Goal: Find specific fact: Find specific fact

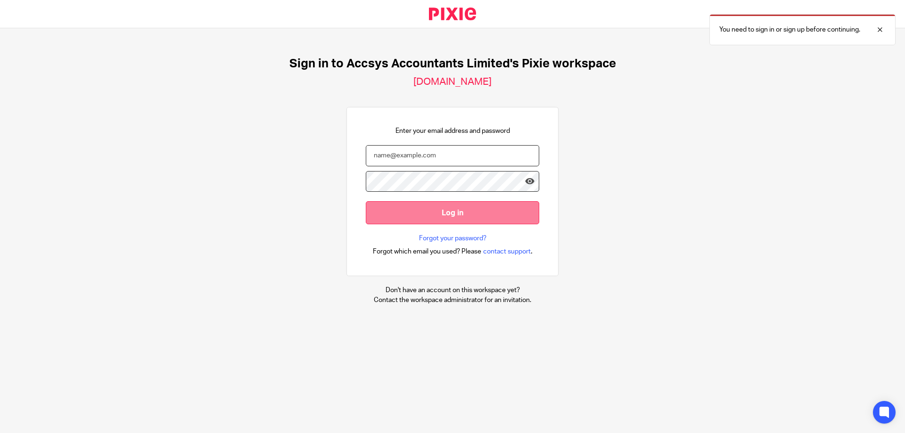
type input "carly@accsysltd.co.uk"
click at [412, 218] on input "Log in" at bounding box center [452, 212] width 173 height 23
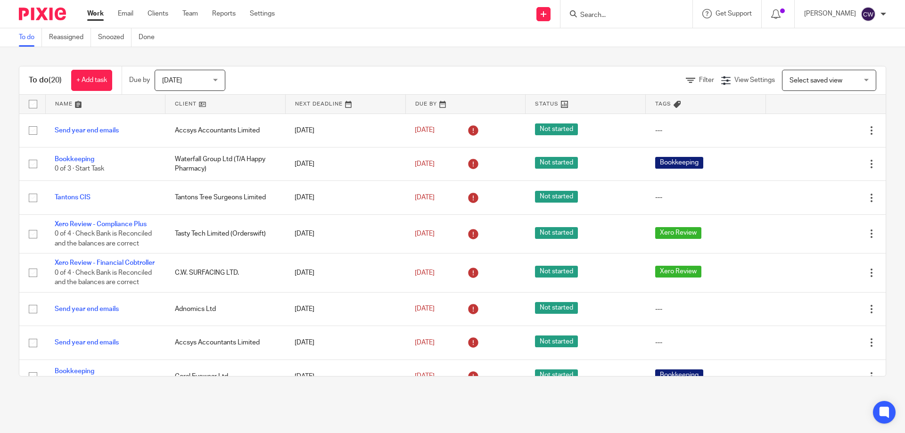
click at [623, 15] on input "Search" at bounding box center [621, 15] width 85 height 8
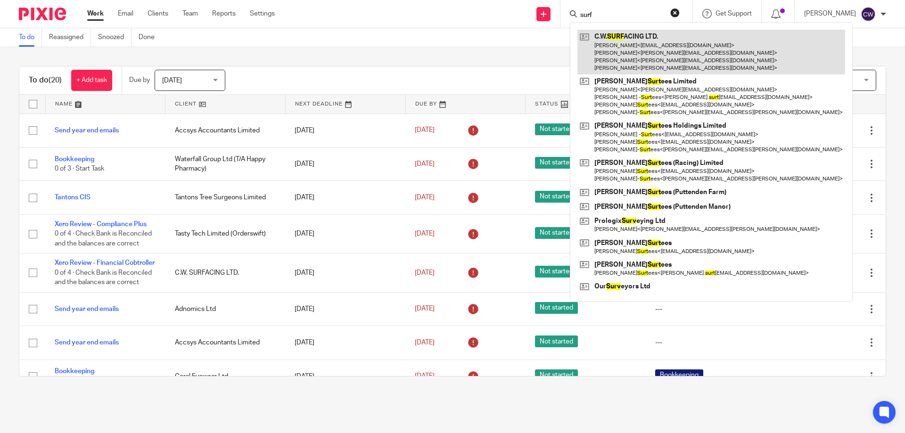
type input "surf"
click at [621, 37] on link at bounding box center [711, 52] width 268 height 45
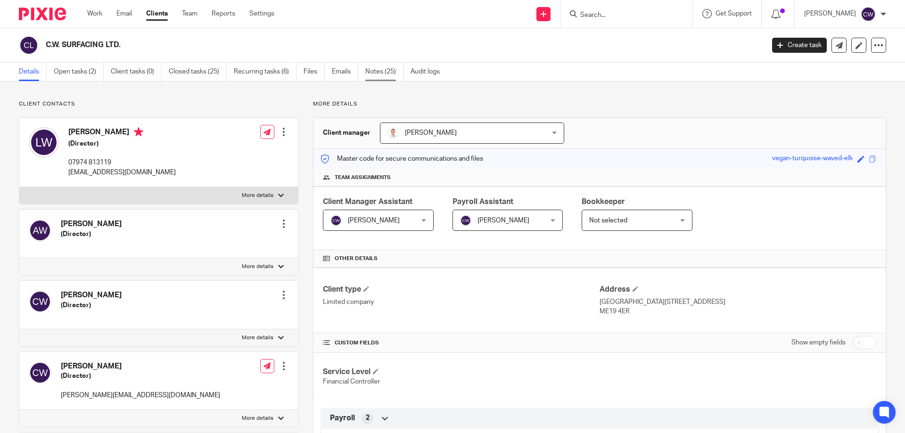
click at [396, 76] on link "Notes (25)" at bounding box center [384, 72] width 38 height 18
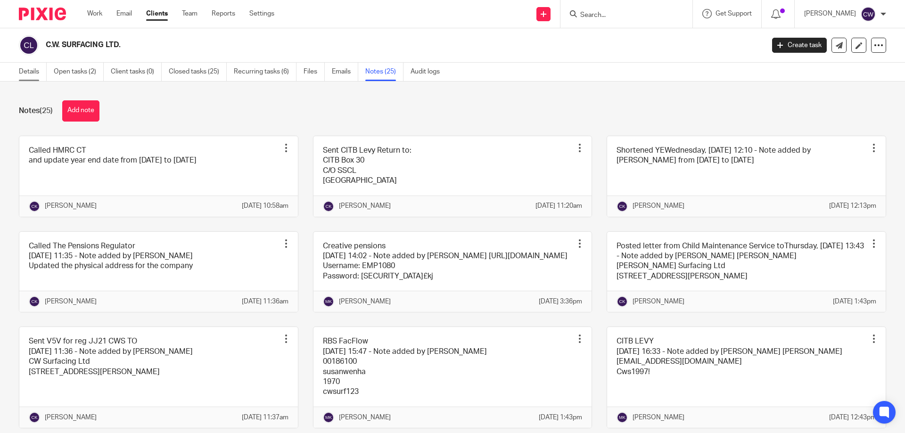
click at [38, 71] on link "Details" at bounding box center [33, 72] width 28 height 18
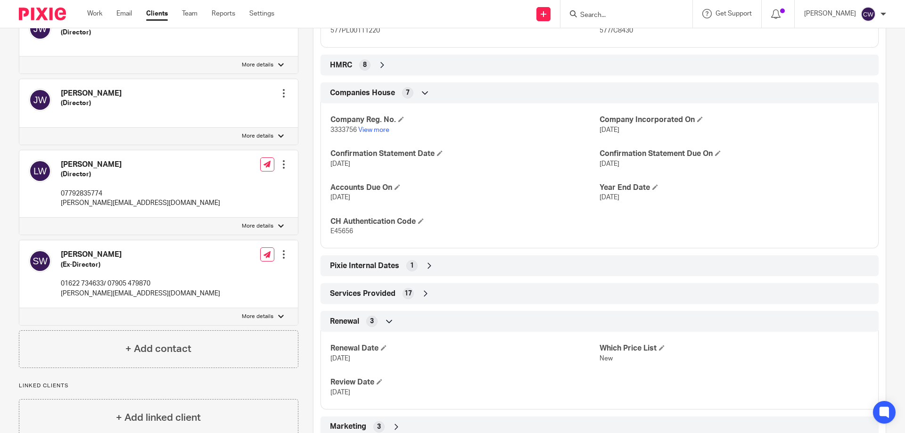
scroll to position [408, 0]
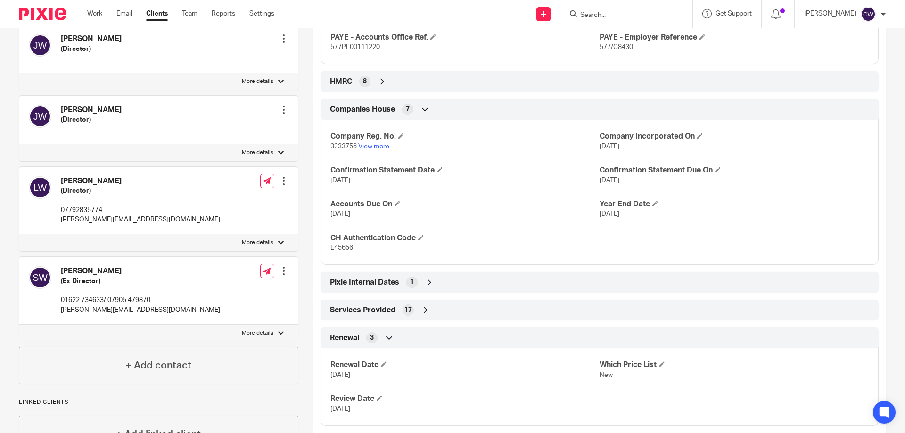
click at [374, 78] on div "HMRC 8" at bounding box center [600, 82] width 544 height 16
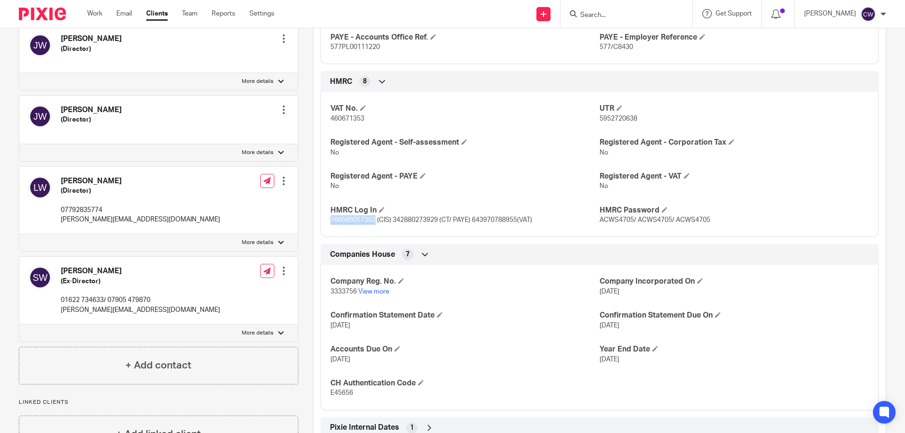
drag, startPoint x: 374, startPoint y: 221, endPoint x: 325, endPoint y: 220, distance: 49.0
click at [325, 220] on div "VAT No. 460671353 UTR 5952720638 Registered Agent - Self-assessment No Register…" at bounding box center [599, 161] width 558 height 152
copy span "766585057362"
drag, startPoint x: 629, startPoint y: 220, endPoint x: 595, endPoint y: 222, distance: 34.0
click at [599, 222] on span "ACWS4705/ ACWS4705/ ACWS4705" at bounding box center [654, 220] width 111 height 7
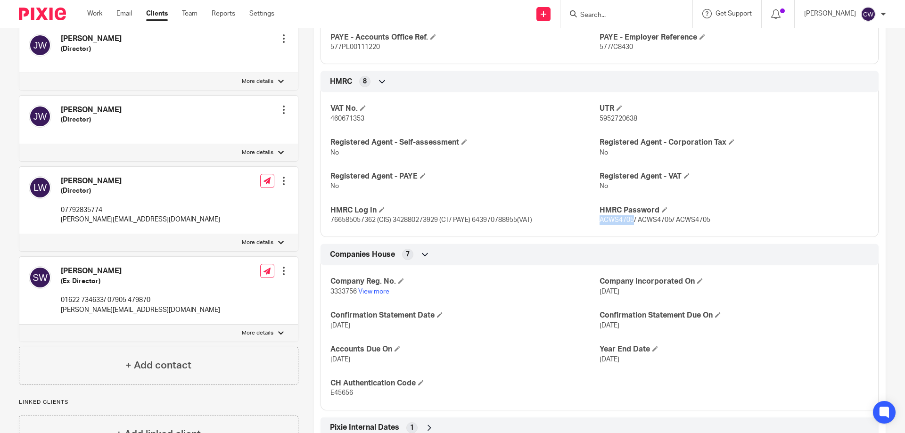
copy span "ACWS4705"
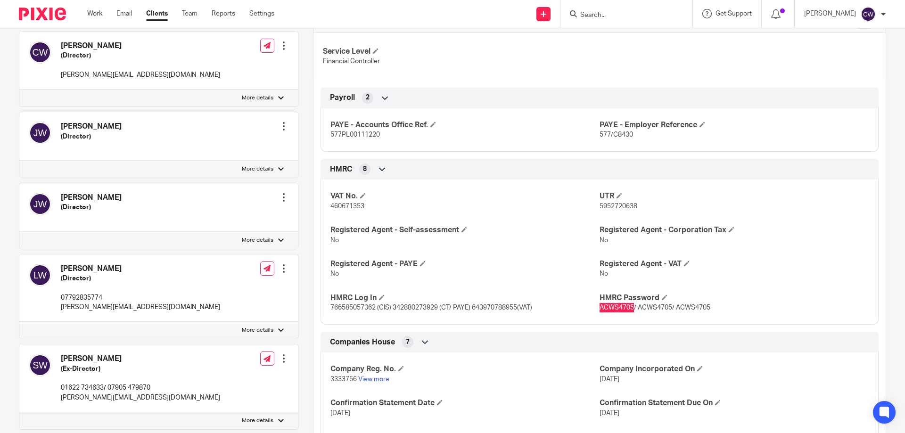
scroll to position [314, 0]
